Goal: Find specific page/section: Find specific page/section

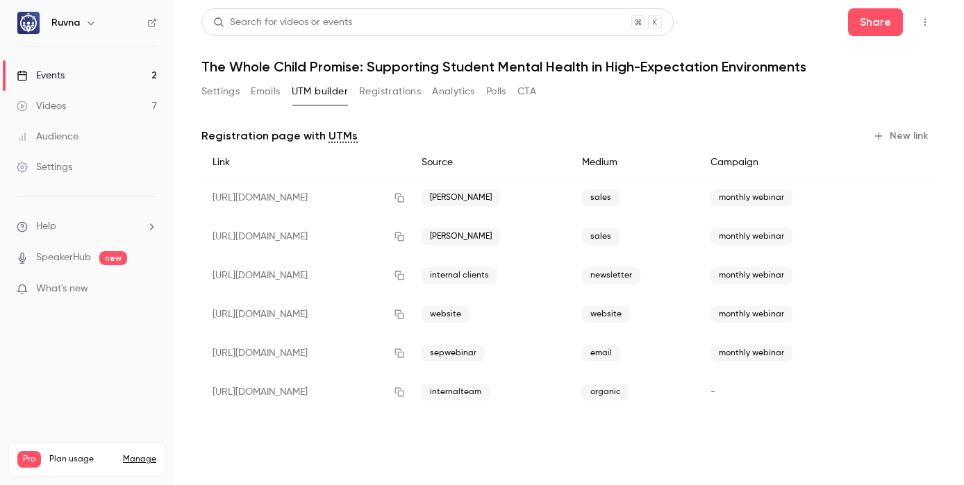
click at [129, 69] on link "Events 2" at bounding box center [87, 75] width 174 height 31
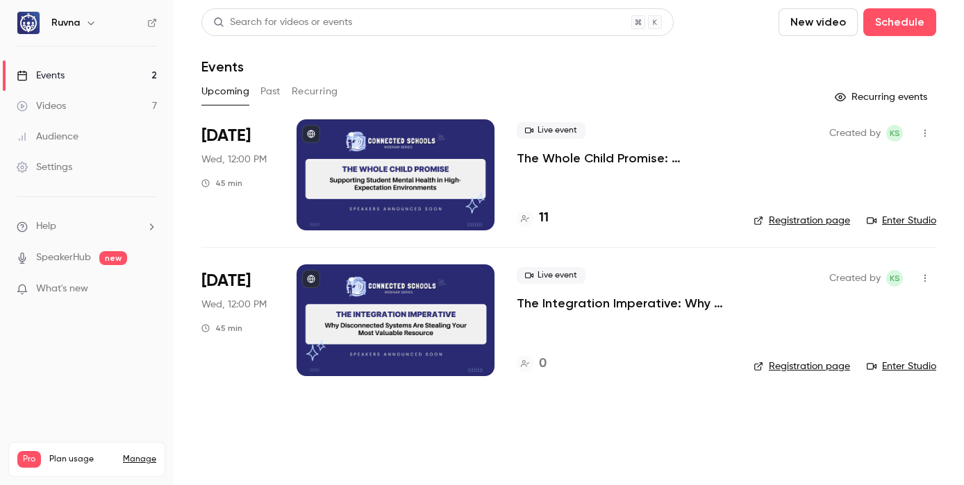
click at [599, 160] on p "The Whole Child Promise: Supporting Student Mental Health in High-Expectation E…" at bounding box center [624, 158] width 215 height 17
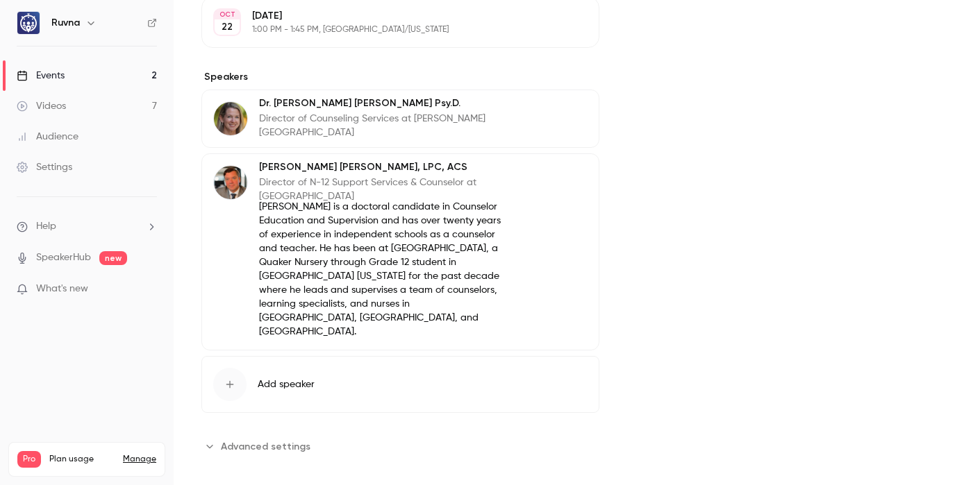
scroll to position [432, 0]
